Goal: Transaction & Acquisition: Purchase product/service

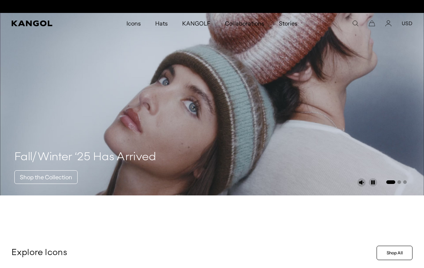
scroll to position [0, 148]
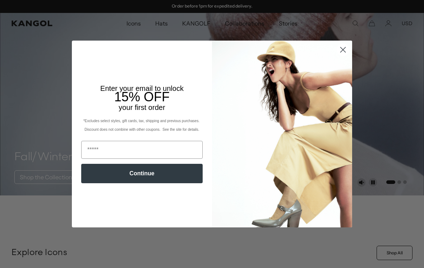
click at [343, 81] on img "POPUP Form" at bounding box center [282, 134] width 140 height 187
click at [342, 49] on icon "Close dialog" at bounding box center [343, 49] width 5 height 5
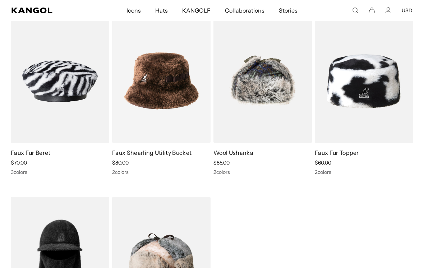
click at [0, 0] on img at bounding box center [0, 0] width 0 height 0
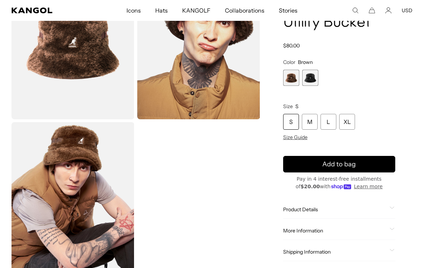
click at [299, 136] on span "Size Guide" at bounding box center [295, 137] width 24 height 6
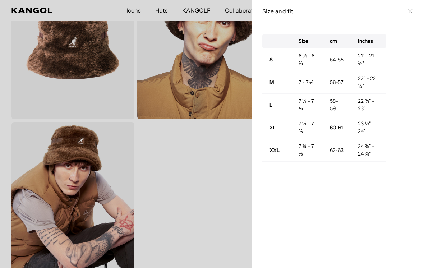
scroll to position [0, 148]
click at [411, 10] on icon at bounding box center [410, 11] width 4 height 4
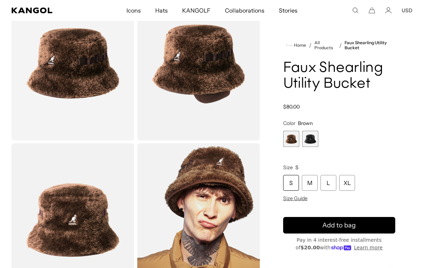
scroll to position [0, 0]
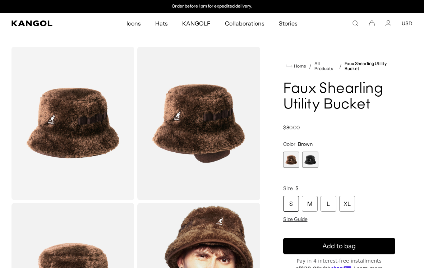
click at [27, 24] on icon "Kangol" at bounding box center [31, 23] width 41 height 6
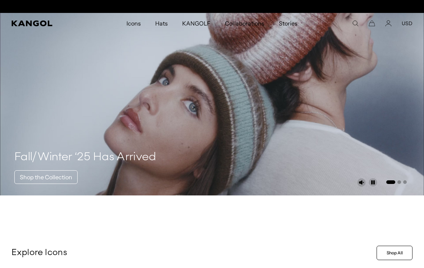
scroll to position [0, 148]
